Goal: Transaction & Acquisition: Purchase product/service

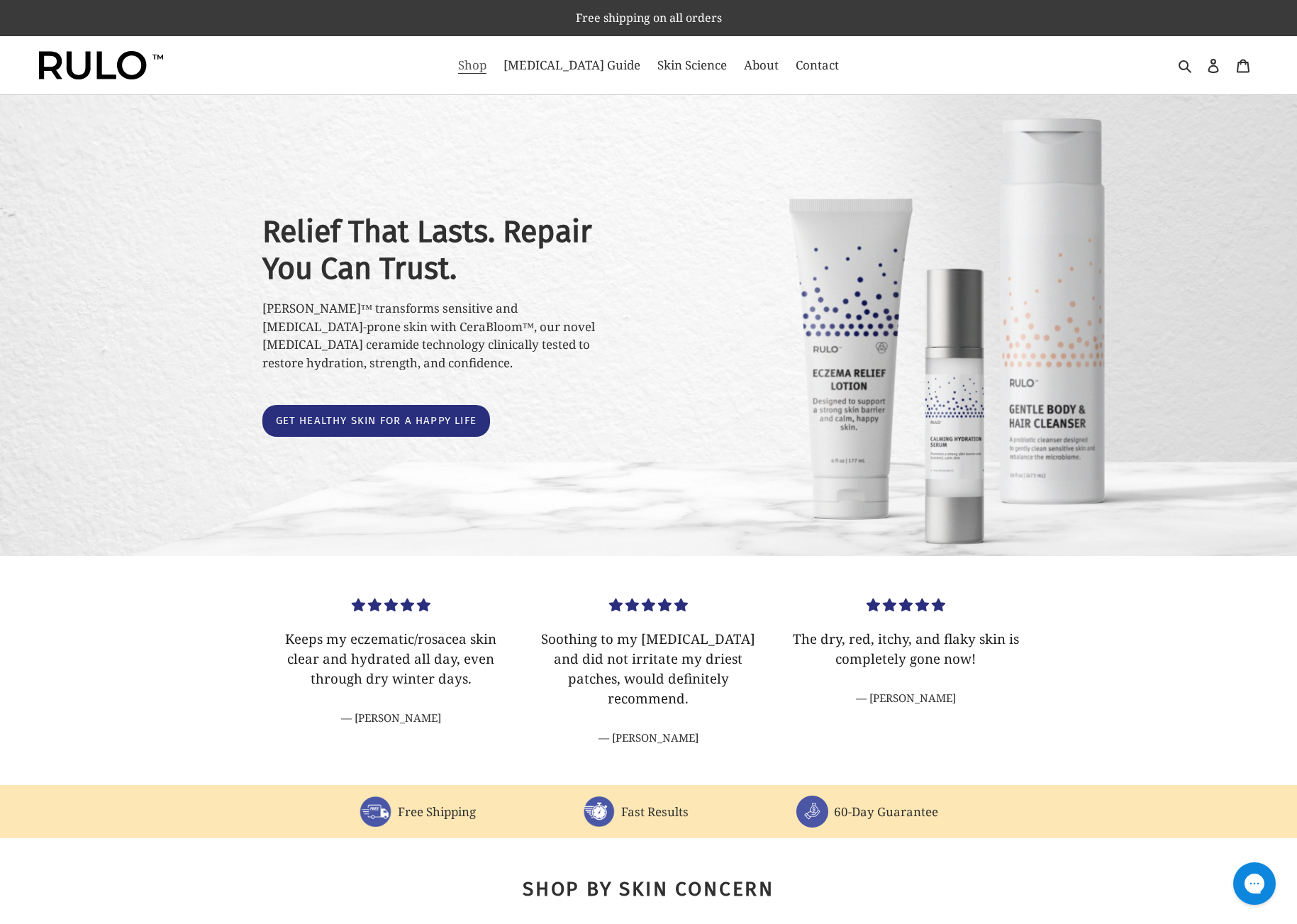
click at [486, 69] on span "Shop" at bounding box center [472, 65] width 28 height 17
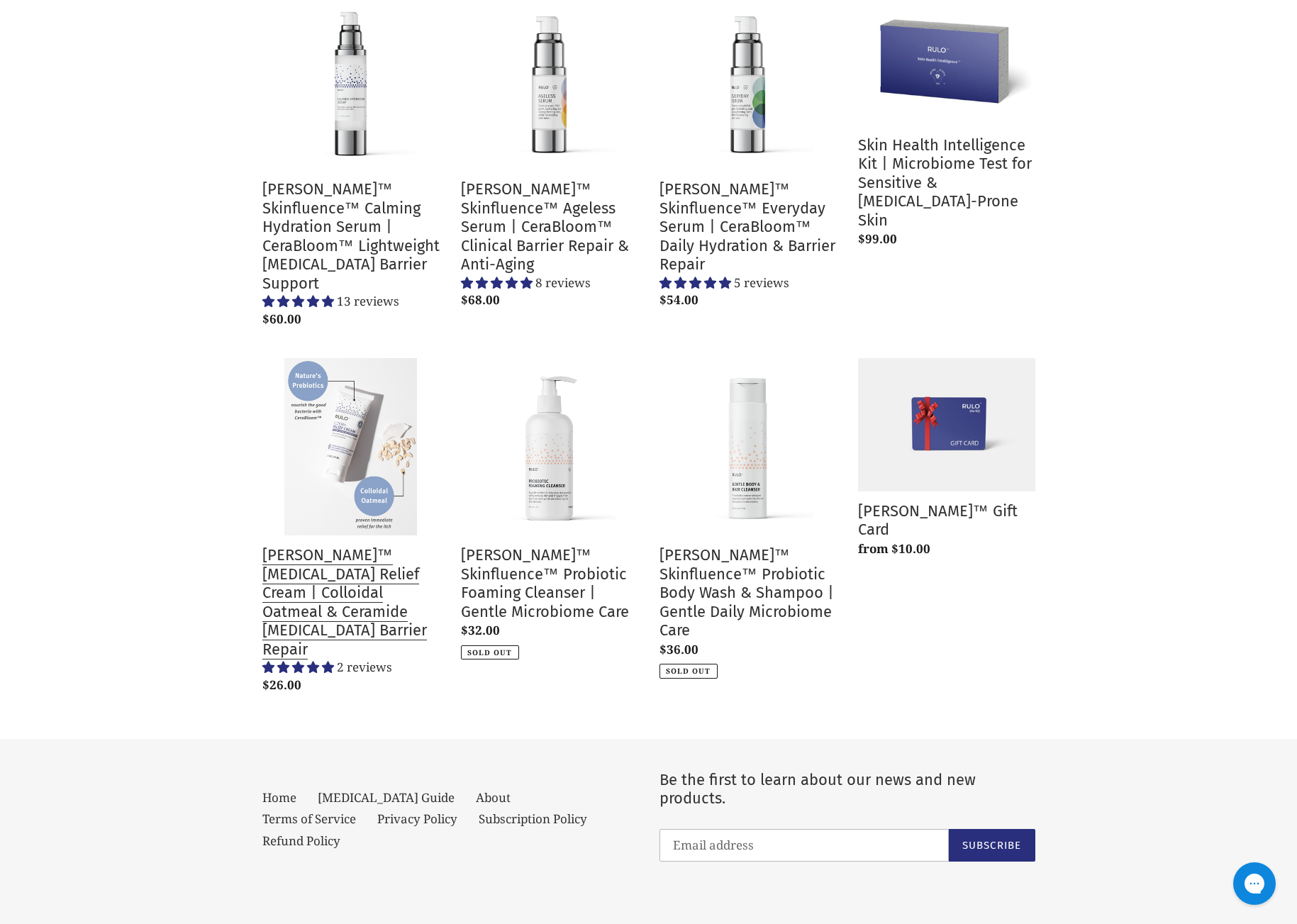
scroll to position [264, 0]
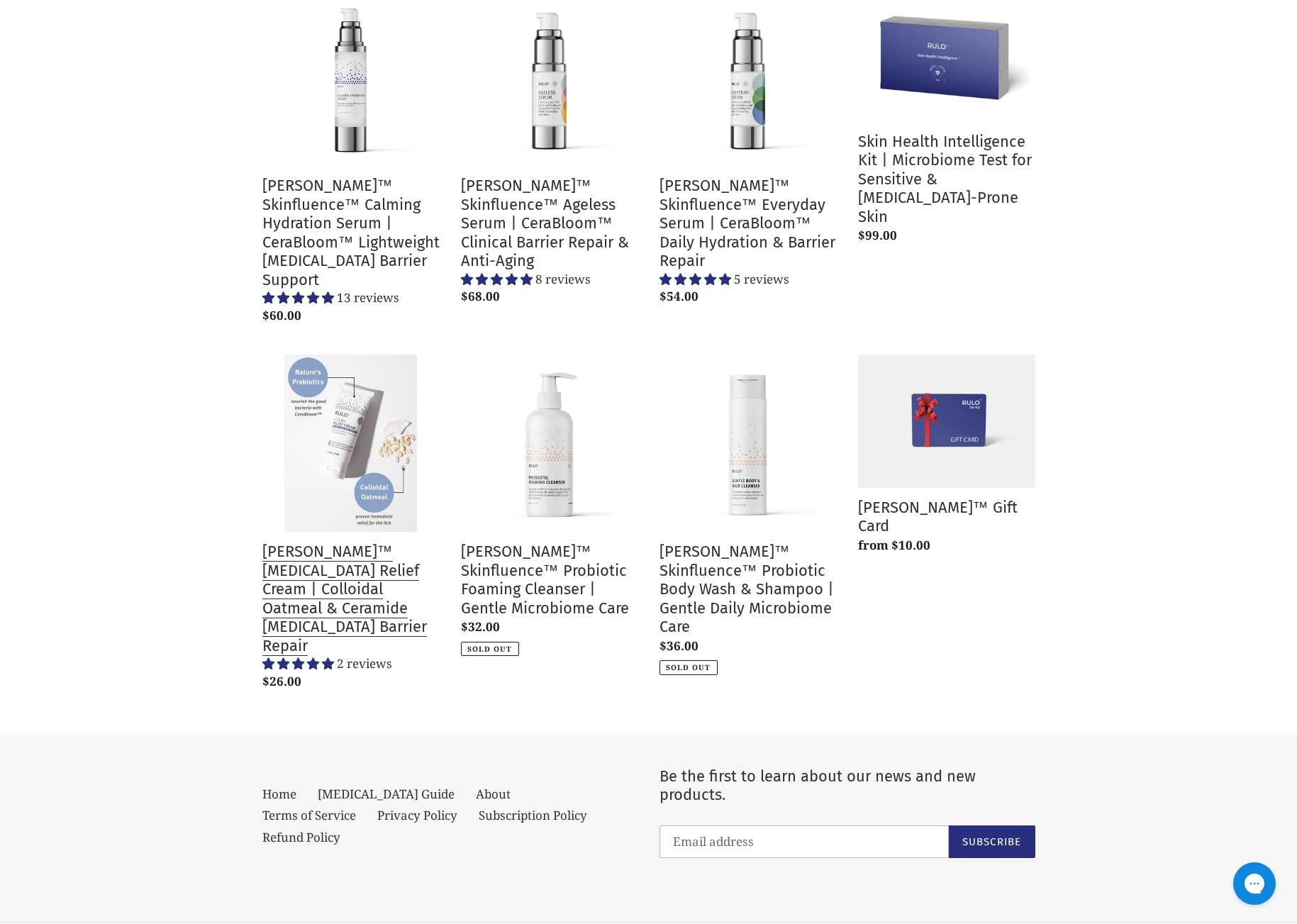
click at [307, 560] on link "[PERSON_NAME]™ [MEDICAL_DATA] Relief Cream | Colloidal Oatmeal & Ceramide [MEDI…" at bounding box center [350, 524] width 178 height 341
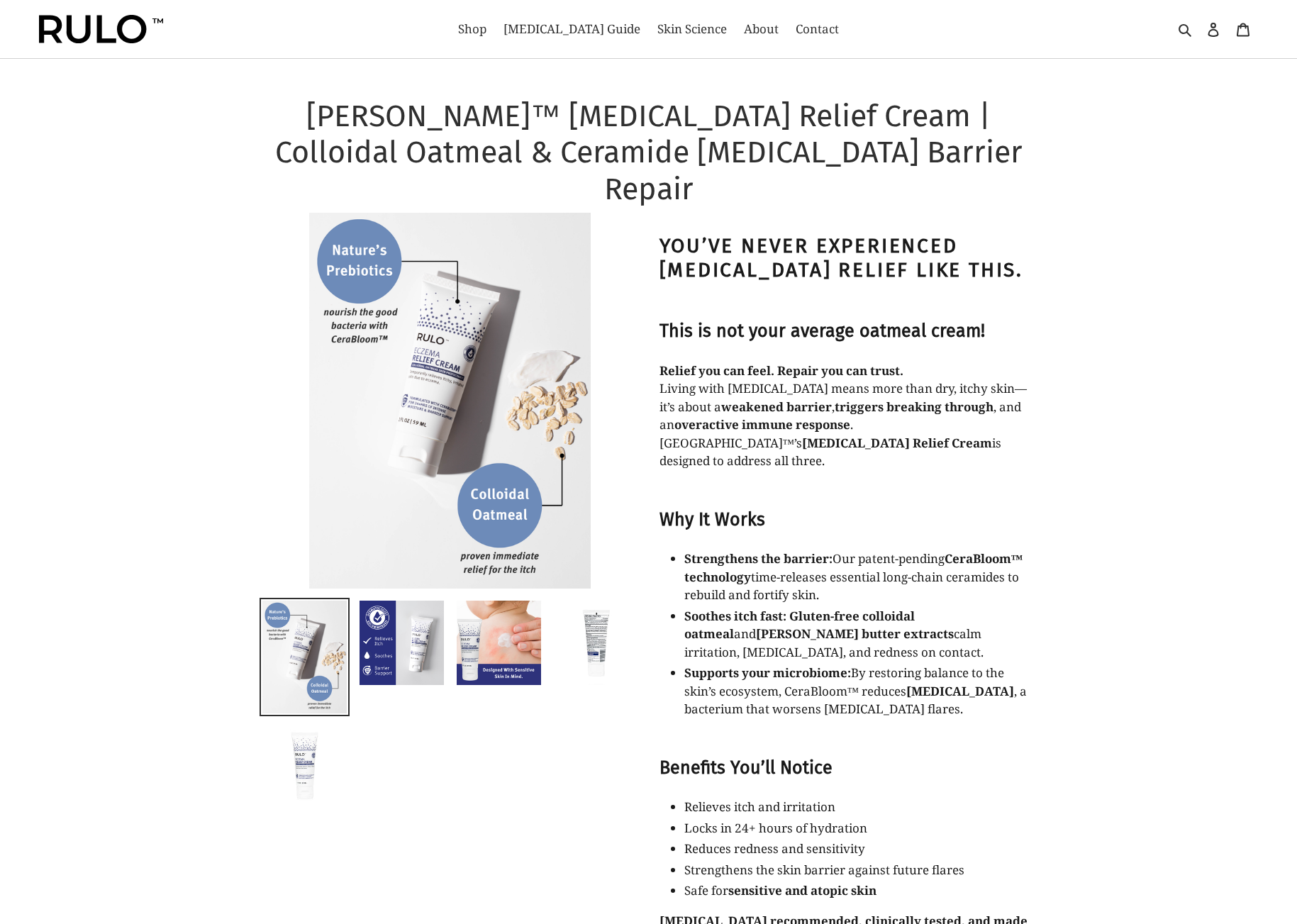
select select "most-helpful"
click at [411, 613] on img at bounding box center [402, 643] width 87 height 87
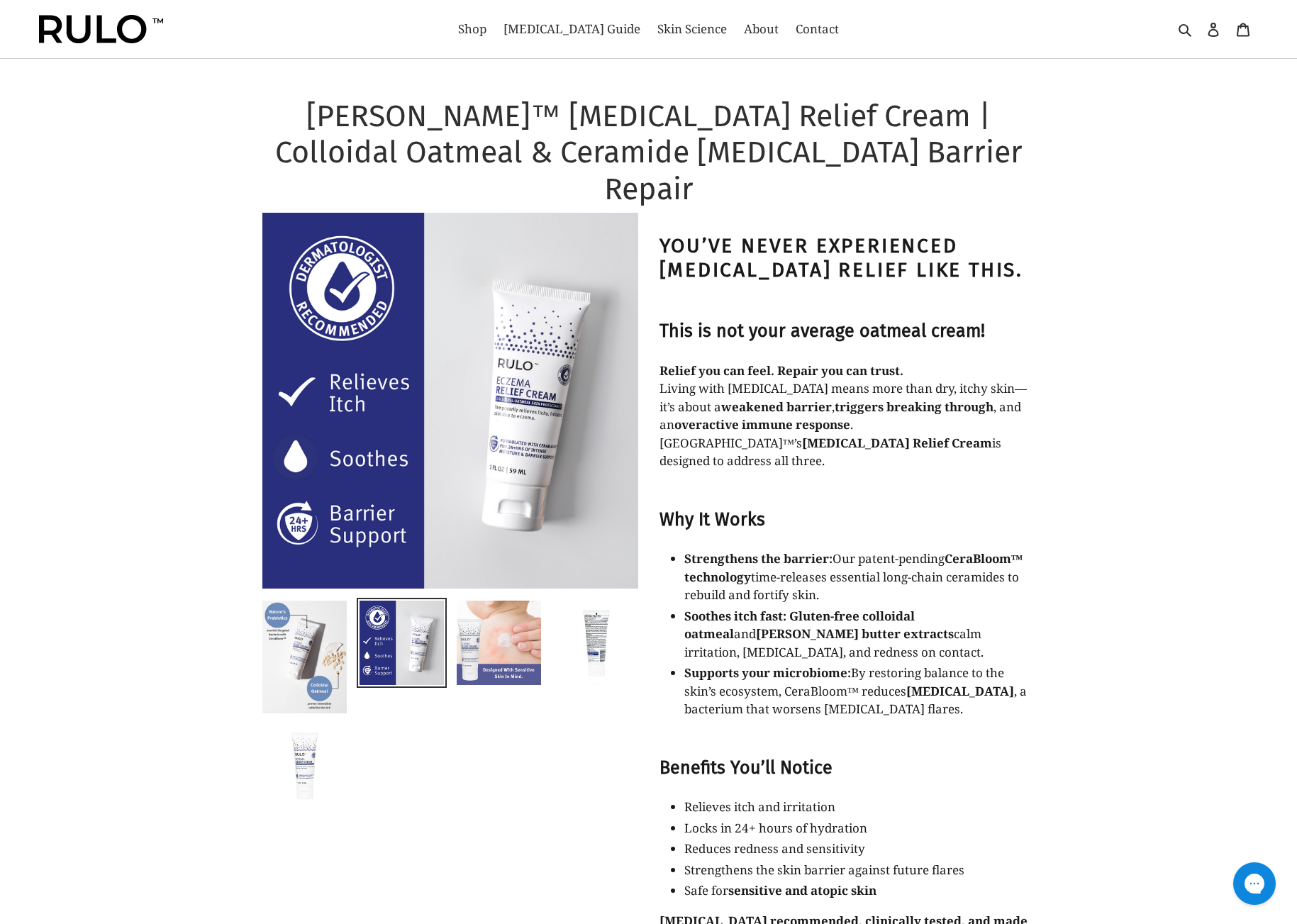
click at [522, 620] on img at bounding box center [499, 643] width 87 height 87
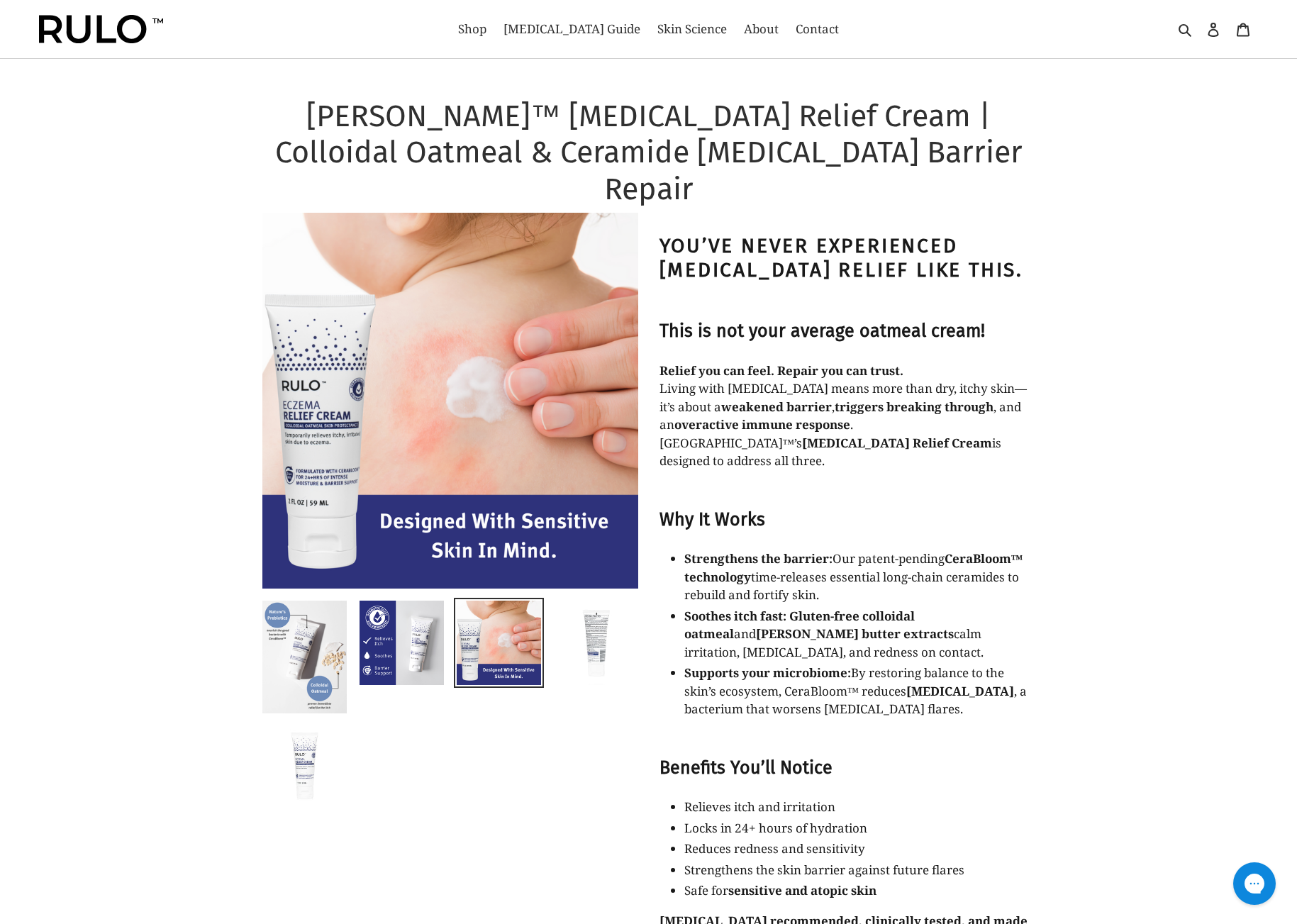
click at [588, 615] on img at bounding box center [596, 643] width 87 height 87
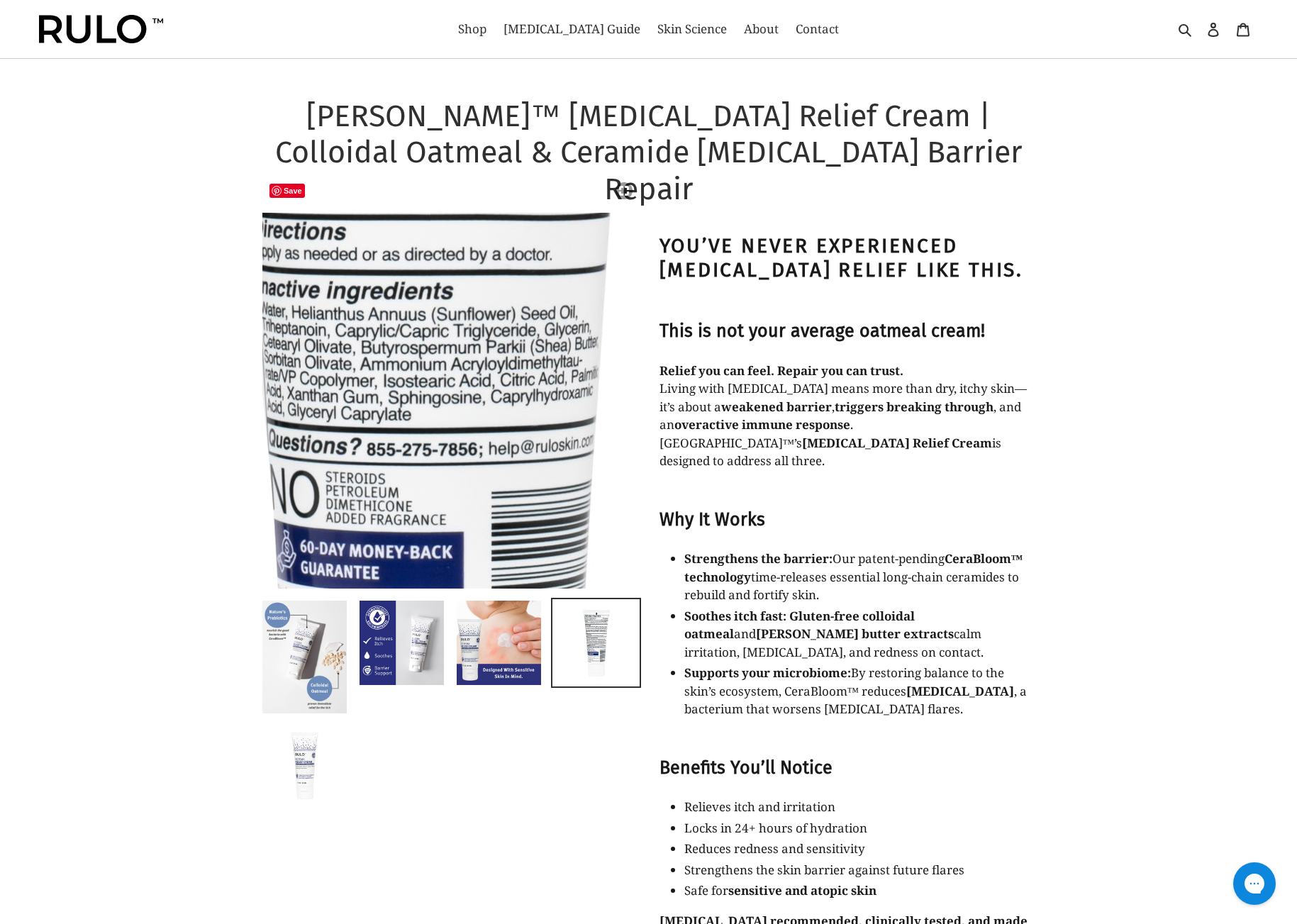
click at [459, 373] on img at bounding box center [424, 376] width 1452 height 1452
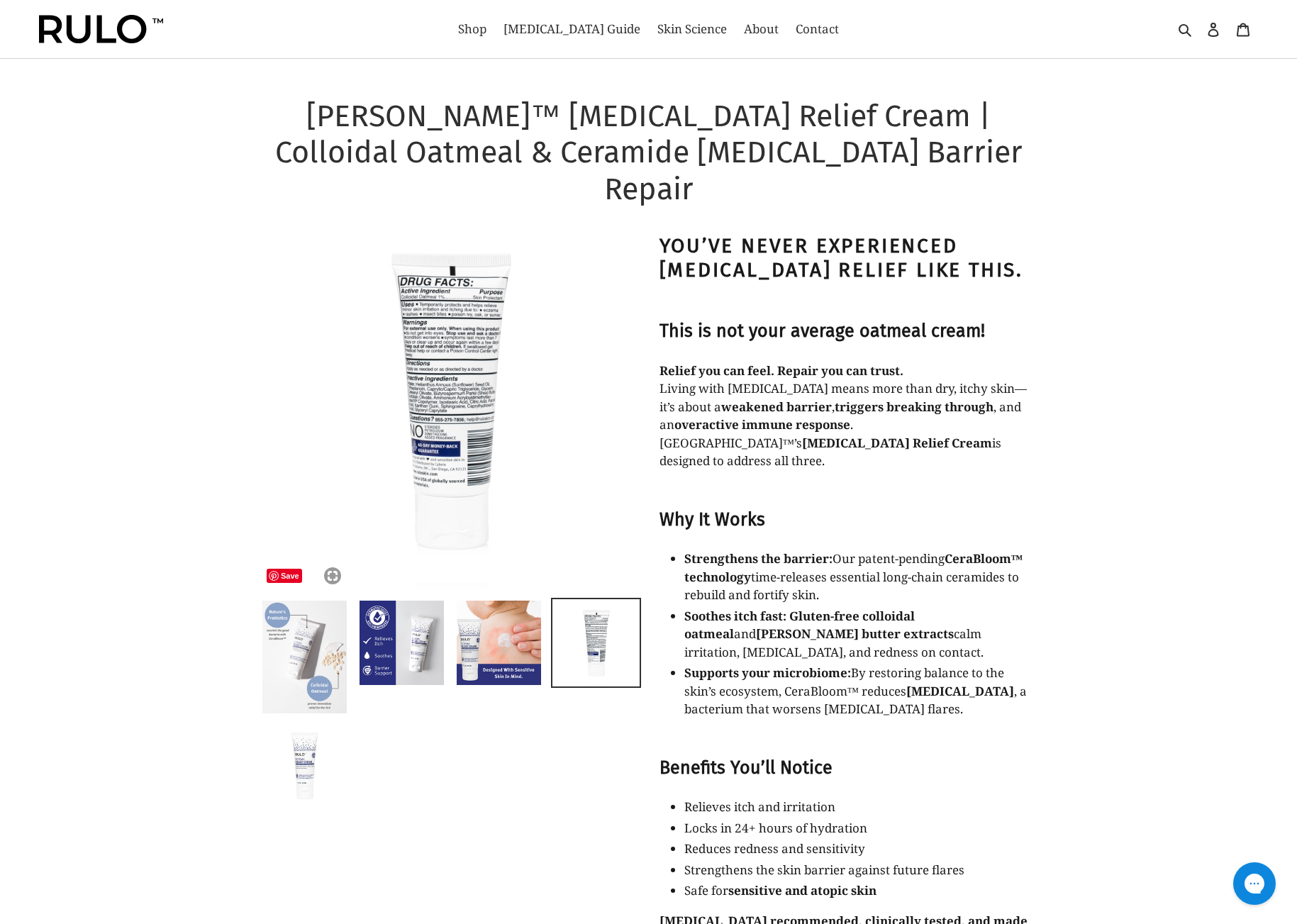
click at [331, 644] on img at bounding box center [305, 656] width 87 height 116
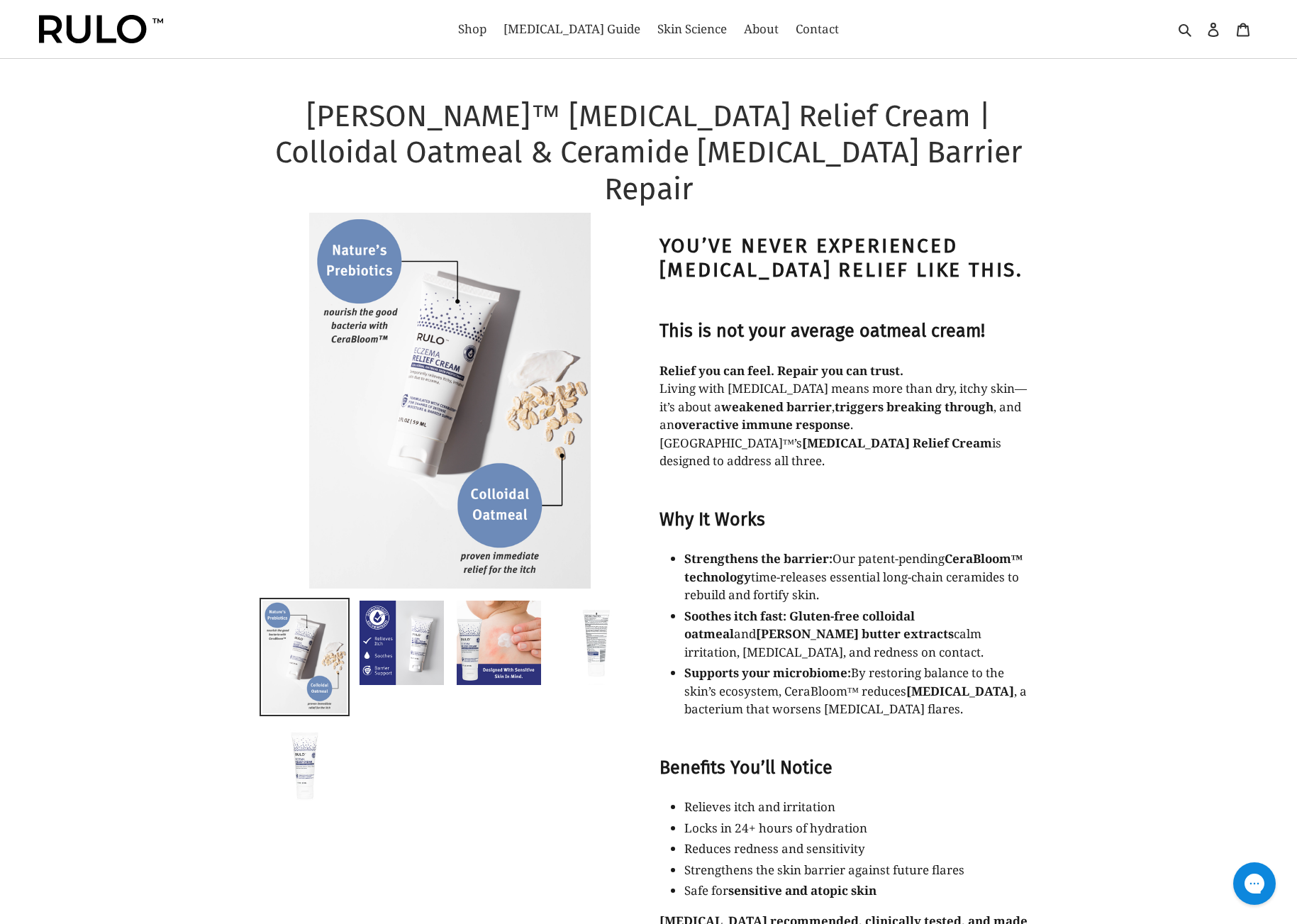
click at [597, 602] on img at bounding box center [596, 643] width 87 height 87
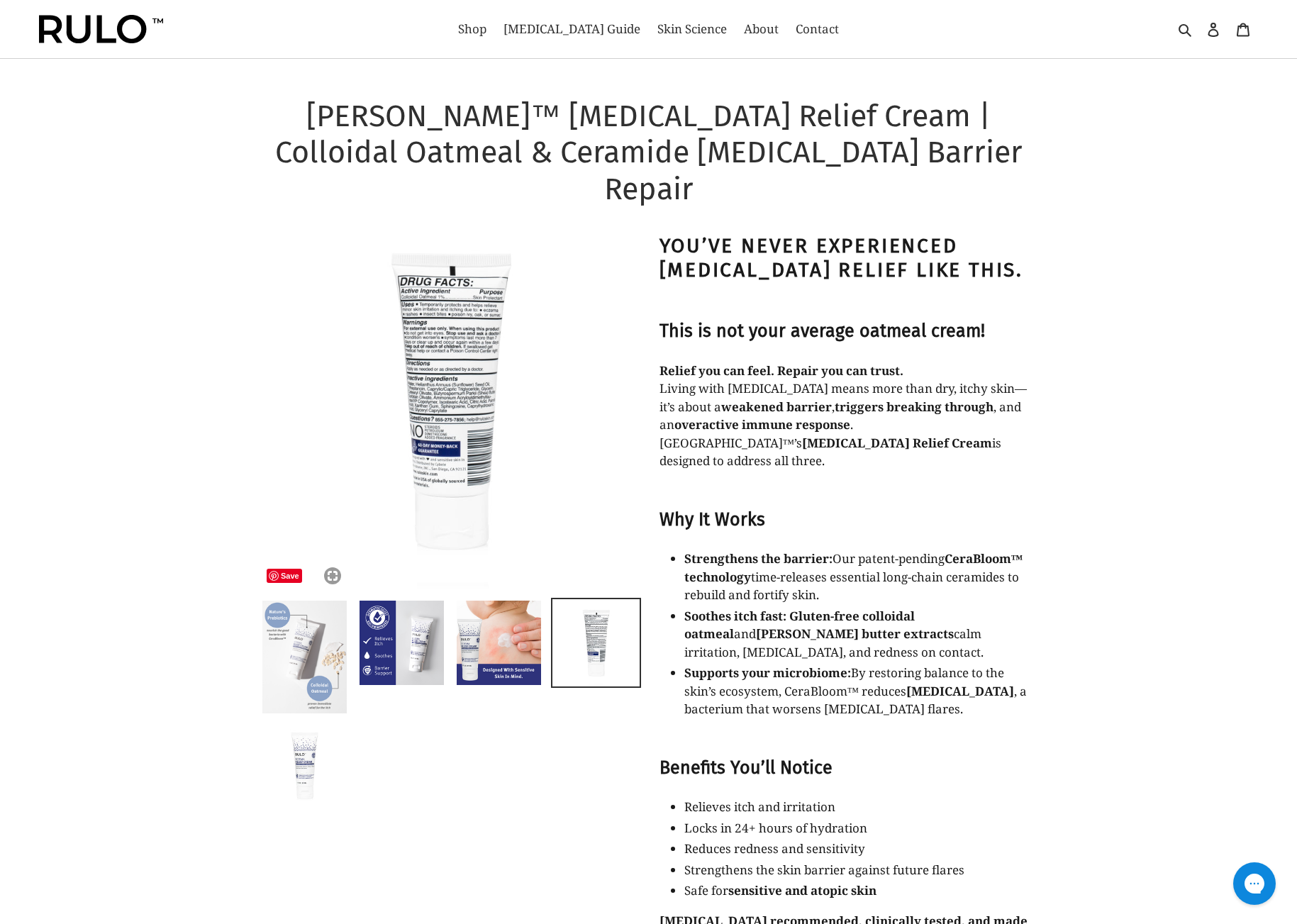
click at [313, 599] on img at bounding box center [305, 656] width 87 height 116
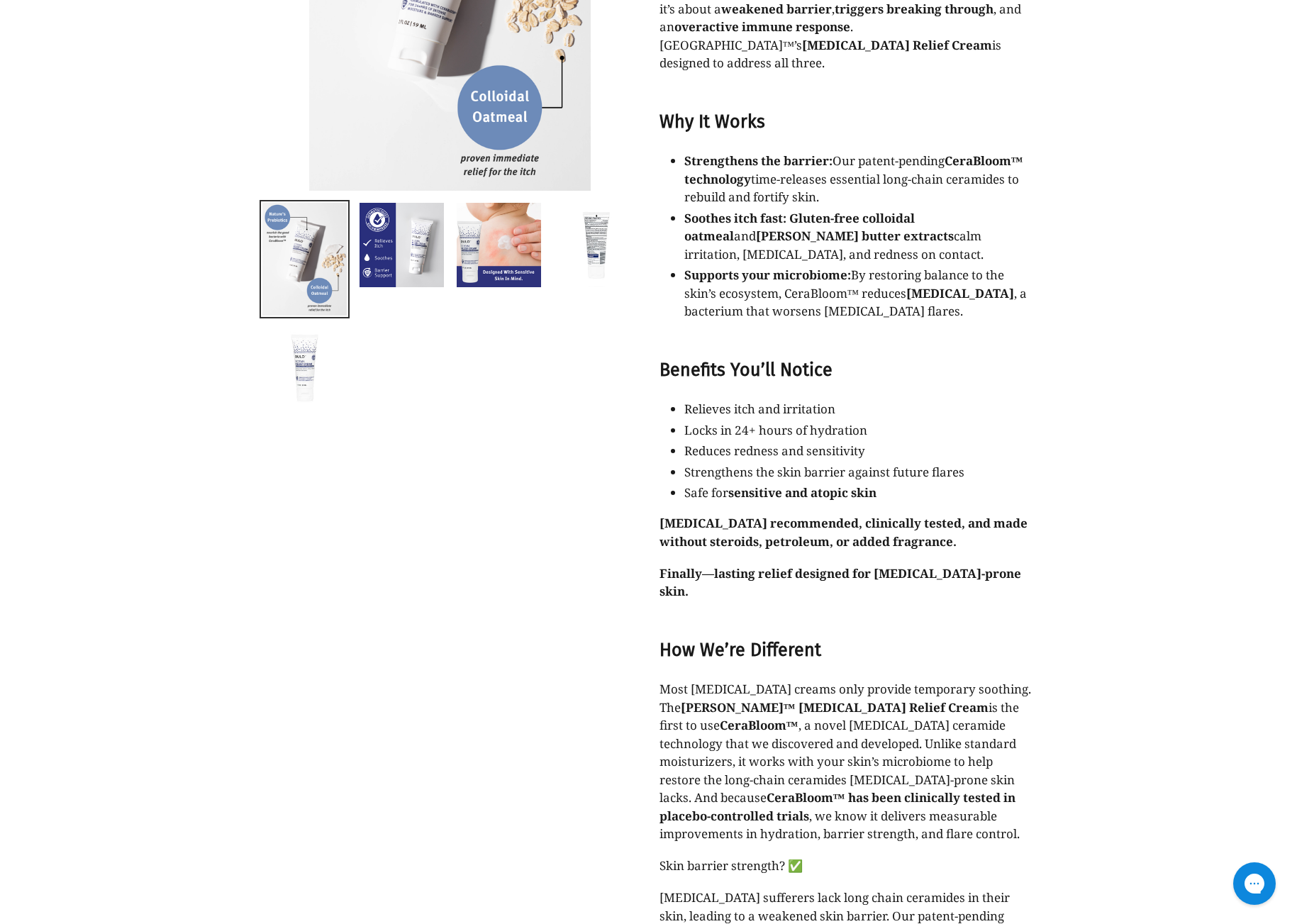
scroll to position [399, 0]
drag, startPoint x: 1040, startPoint y: 654, endPoint x: 1039, endPoint y: 684, distance: 30.0
click at [1039, 684] on div "[PERSON_NAME]™ [MEDICAL_DATA] Relief Cream | Colloidal Oatmeal & Ceramide [MEDI…" at bounding box center [648, 588] width 851 height 1779
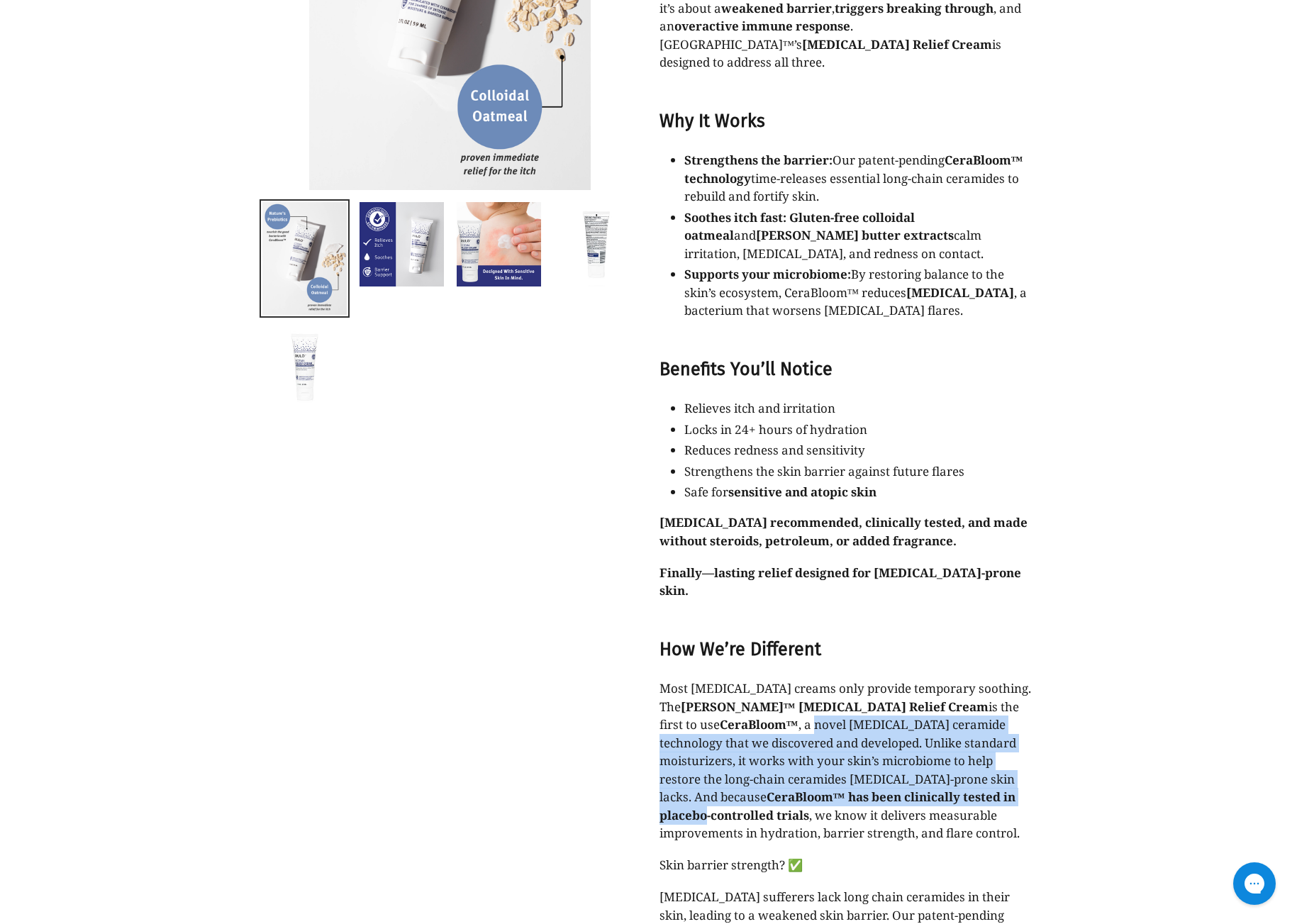
drag, startPoint x: 661, startPoint y: 653, endPoint x: 823, endPoint y: 733, distance: 180.7
click at [823, 733] on p "Most [MEDICAL_DATA] creams only provide temporary soothing. The [PERSON_NAME]™ …" at bounding box center [848, 761] width 376 height 163
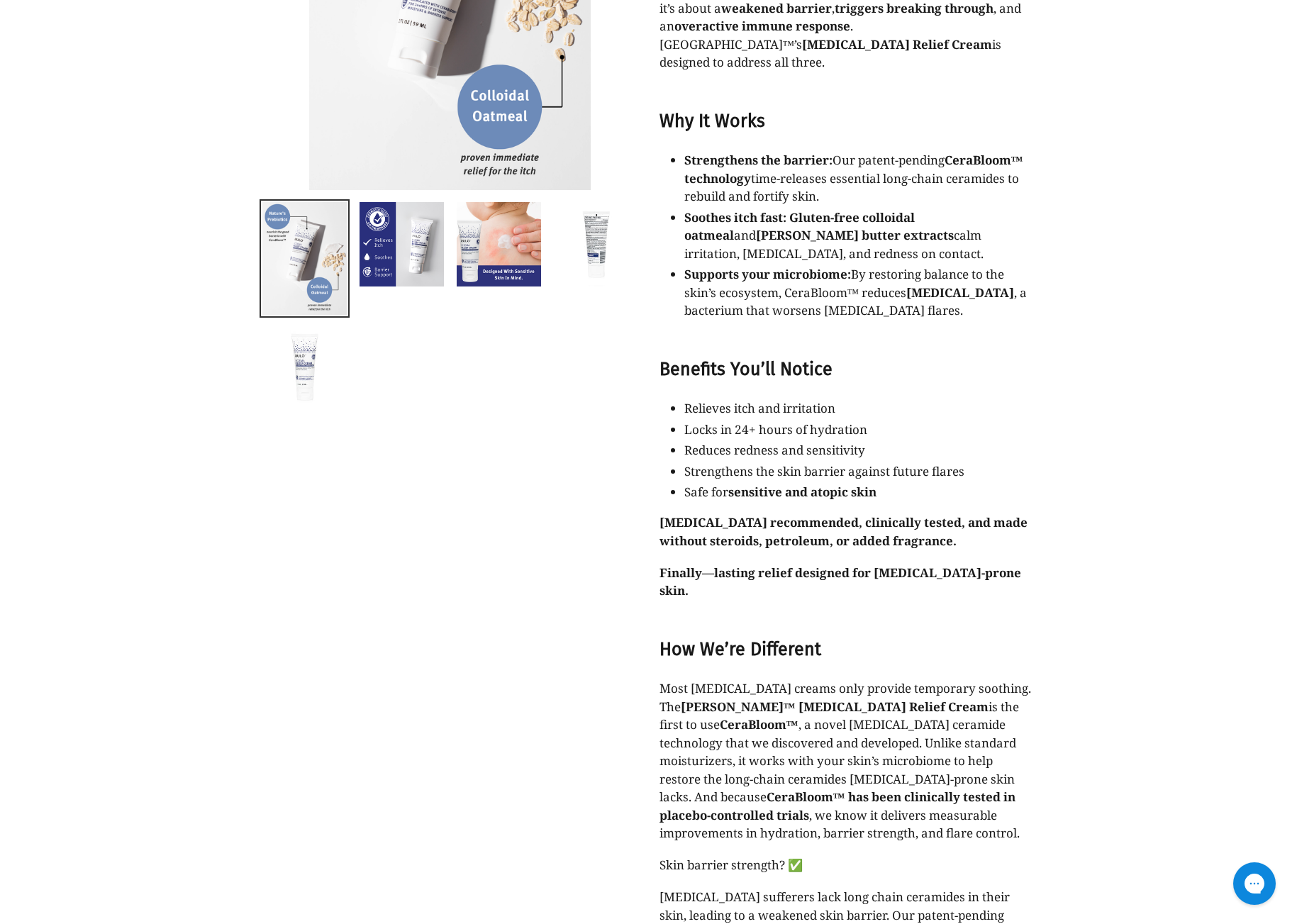
click at [726, 750] on p "Most [MEDICAL_DATA] creams only provide temporary soothing. The [PERSON_NAME]™ …" at bounding box center [848, 761] width 376 height 163
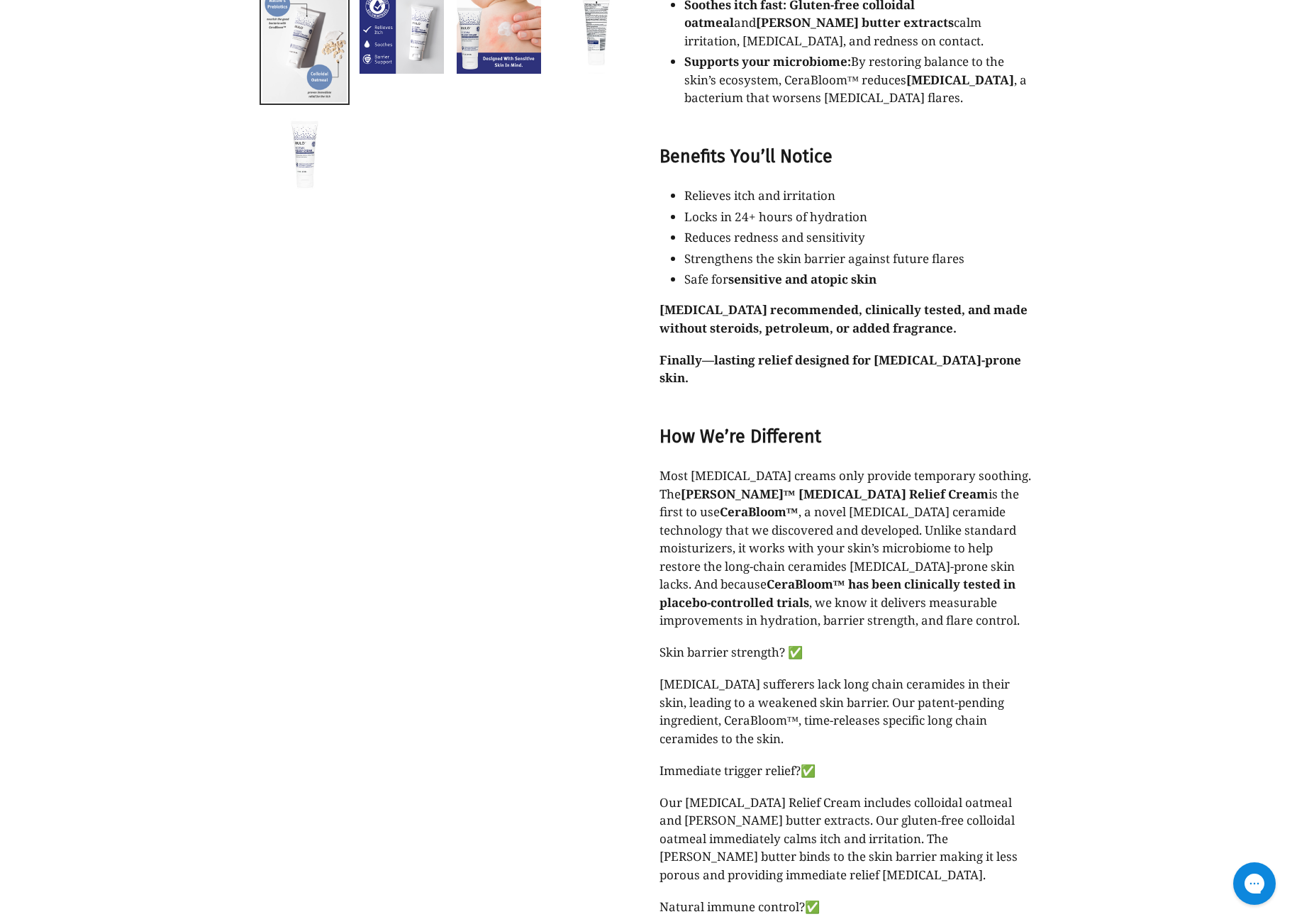
scroll to position [616, 0]
